Goal: Check status: Check status

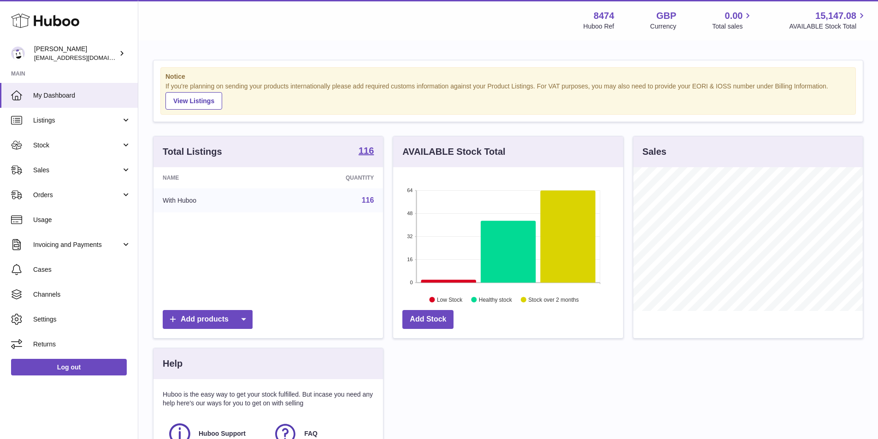
scroll to position [144, 230]
click at [42, 196] on span "Orders" at bounding box center [77, 195] width 88 height 9
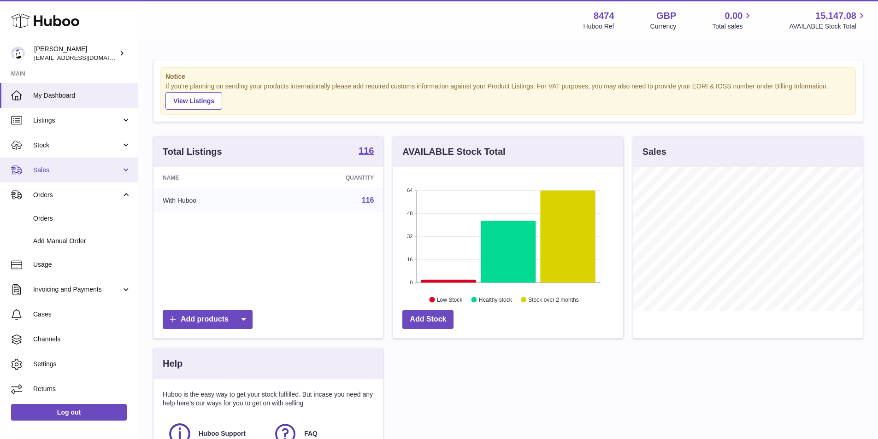
click at [45, 172] on span "Sales" at bounding box center [77, 170] width 88 height 9
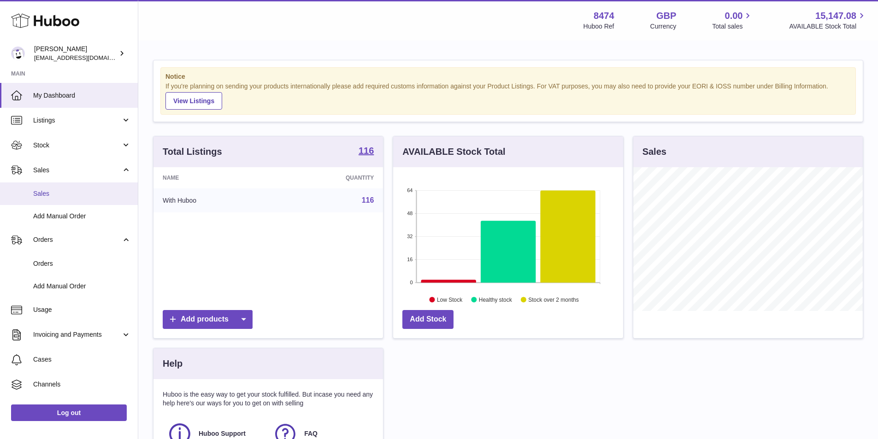
click at [46, 194] on span "Sales" at bounding box center [82, 194] width 98 height 9
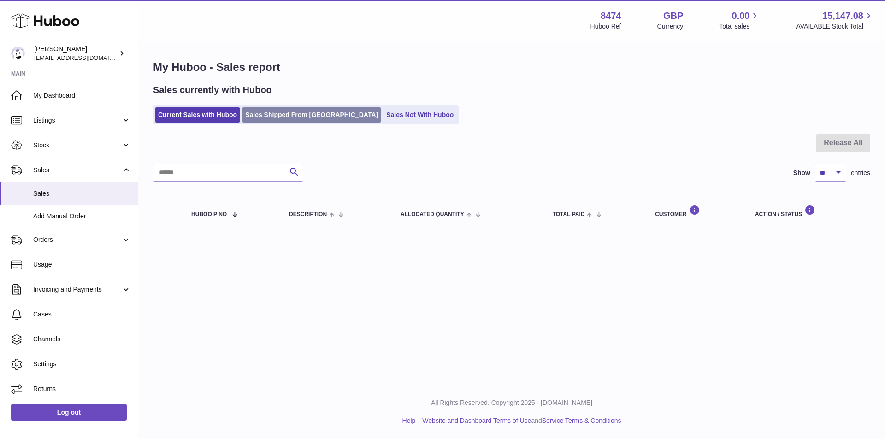
click at [309, 109] on link "Sales Shipped From [GEOGRAPHIC_DATA]" at bounding box center [311, 114] width 139 height 15
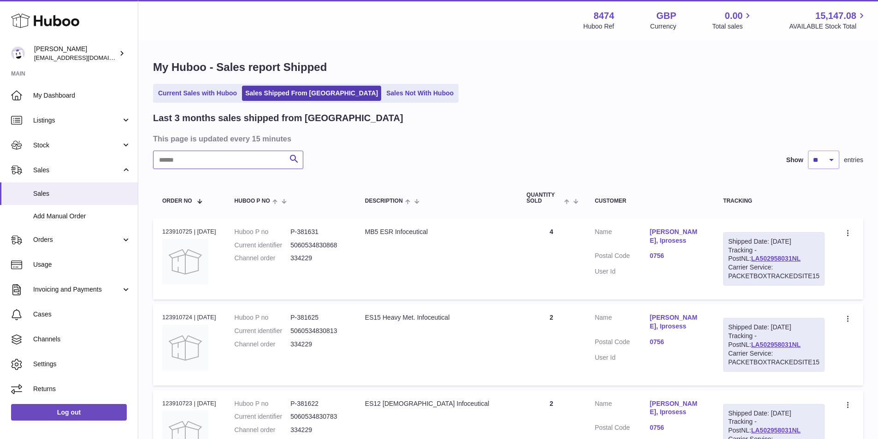
click at [220, 162] on input "text" at bounding box center [228, 160] width 150 height 18
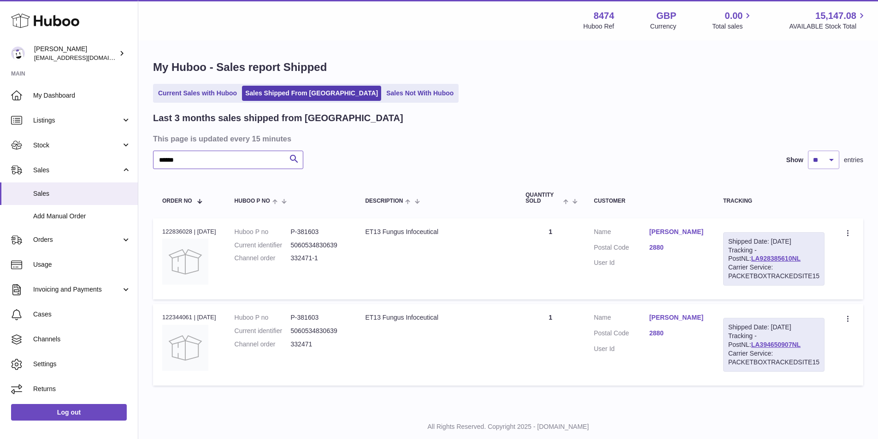
type input "******"
